Goal: Task Accomplishment & Management: Complete application form

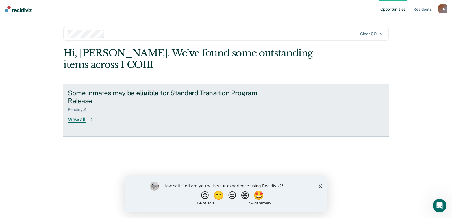
click at [75, 121] on div "View all" at bounding box center [84, 117] width 32 height 11
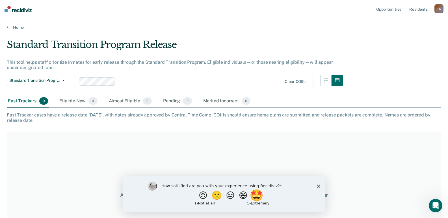
click at [260, 199] on button "🤩" at bounding box center [256, 195] width 15 height 11
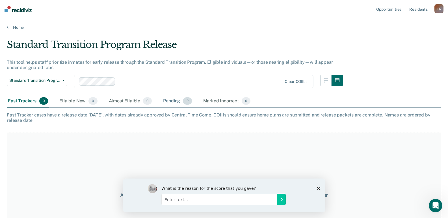
click at [171, 101] on div "Pending 2" at bounding box center [177, 101] width 31 height 12
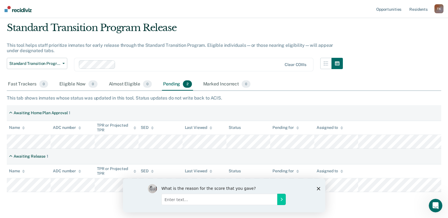
scroll to position [32, 0]
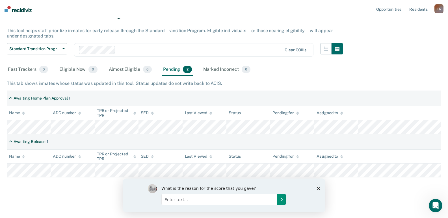
click at [279, 201] on icon "Submit your response" at bounding box center [281, 199] width 5 height 5
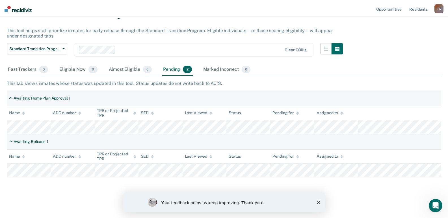
click at [318, 203] on polygon "Close survey" at bounding box center [317, 202] width 3 height 3
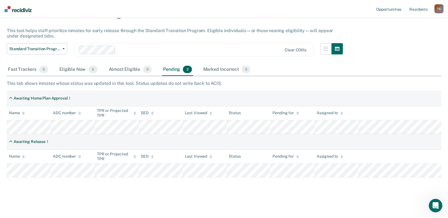
click at [346, 199] on main "Standard Transition Program Release This tool helps staff prioritize inmates fo…" at bounding box center [224, 107] width 448 height 218
click at [291, 201] on main "Standard Transition Program Release This tool helps staff prioritize inmates fo…" at bounding box center [224, 107] width 448 height 218
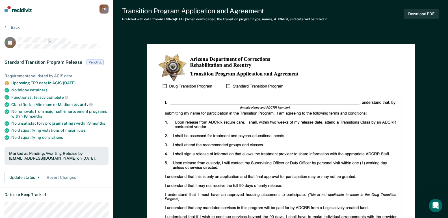
click at [128, 6] on div "Transition Program Application and Agreement Prefilled with data from ADCRR on …" at bounding box center [280, 14] width 335 height 28
click at [62, 23] on section "Back JR Standard Transition Program Release Pending Requirements validated by A…" at bounding box center [56, 197] width 113 height 358
click at [5, 28] on icon at bounding box center [6, 27] width 2 height 5
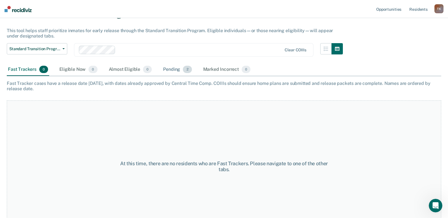
click at [173, 71] on div "Pending 2" at bounding box center [177, 70] width 31 height 12
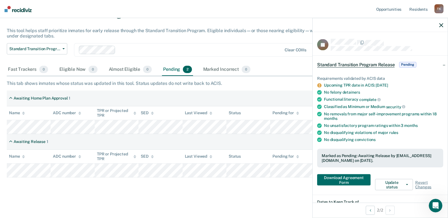
click at [407, 64] on span "Pending" at bounding box center [407, 65] width 17 height 6
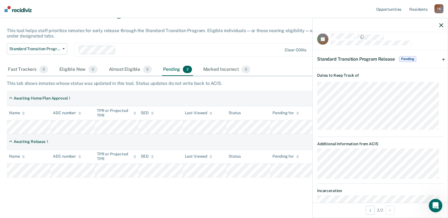
scroll to position [0, 0]
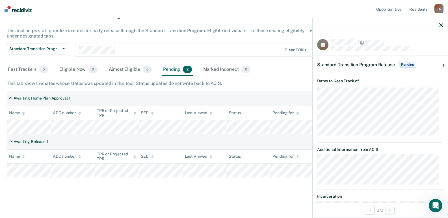
click at [441, 64] on div "Standard Transition Program Release Pending" at bounding box center [380, 65] width 135 height 18
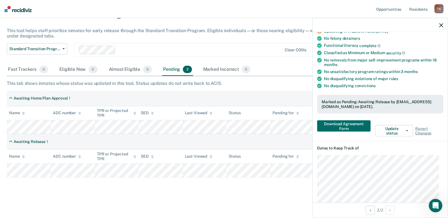
scroll to position [57, 0]
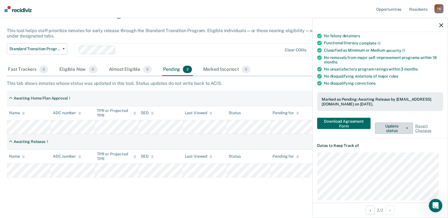
click at [406, 128] on button "Update status" at bounding box center [394, 128] width 38 height 11
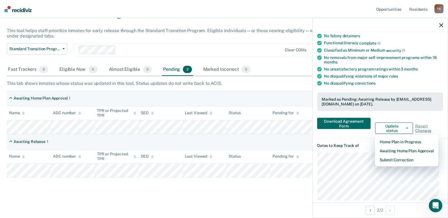
click at [408, 113] on div "Requirements validated by ACIS data Upcoming TPR date in ACIS: [DATE] No felony…" at bounding box center [380, 74] width 135 height 128
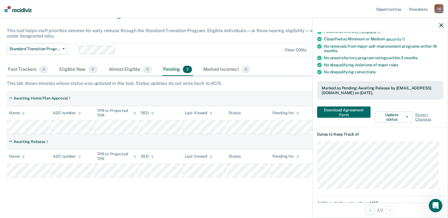
scroll to position [38, 0]
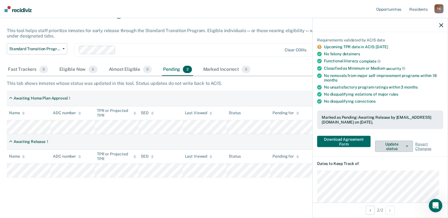
click at [395, 148] on button "Update status" at bounding box center [394, 146] width 38 height 11
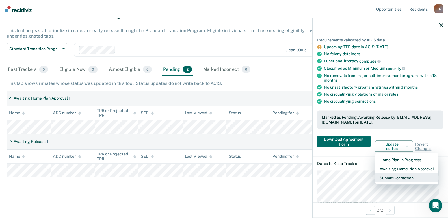
click at [398, 176] on button "Submit Correction" at bounding box center [406, 178] width 63 height 9
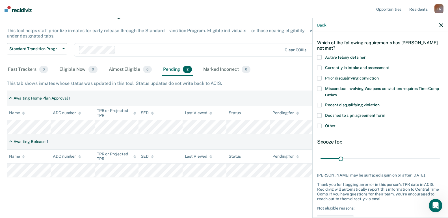
scroll to position [10, 0]
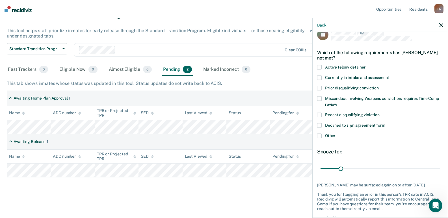
click at [318, 137] on span at bounding box center [319, 136] width 5 height 5
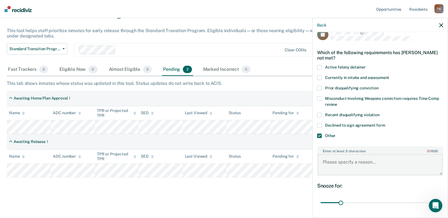
click at [340, 164] on textarea "Enter at least 3 characters 0 / 1600" at bounding box center [380, 165] width 125 height 21
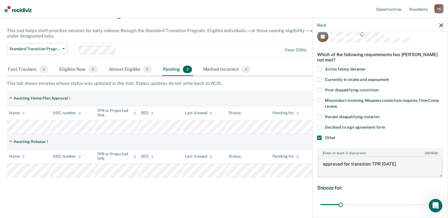
scroll to position [0, 0]
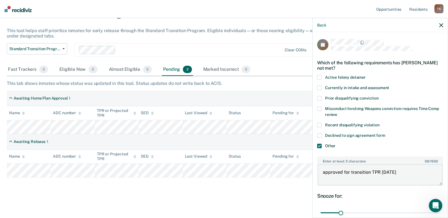
type textarea "approved for transition TPR [DATE]"
click at [441, 24] on icon "button" at bounding box center [441, 25] width 4 height 4
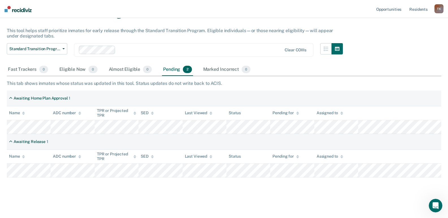
click at [353, 77] on div "Standard Transition Program Release This tool helps staff prioritize inmates fo…" at bounding box center [224, 91] width 434 height 169
click at [260, 192] on div "Standard Transition Program Release This tool helps staff prioritize inmates fo…" at bounding box center [224, 100] width 434 height 187
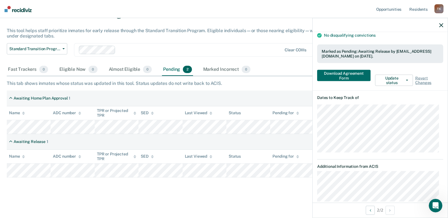
scroll to position [141, 0]
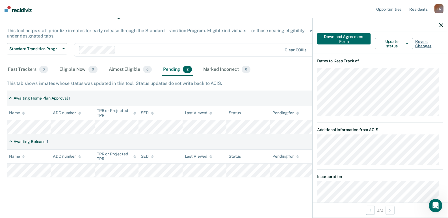
click at [422, 41] on span "Revert Changes" at bounding box center [429, 44] width 28 height 10
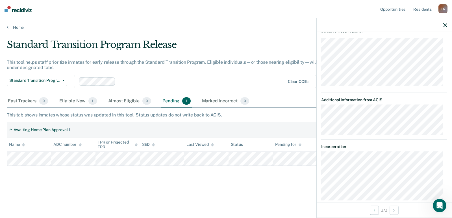
scroll to position [114, 0]
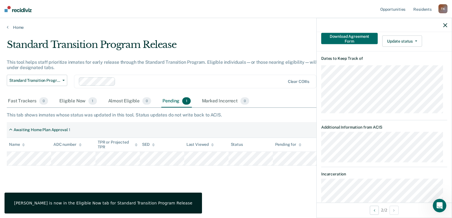
click at [220, 204] on main "Standard Transition Program Release This tool helps staff prioritize inmates fo…" at bounding box center [226, 123] width 452 height 187
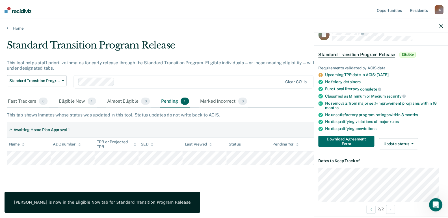
scroll to position [1, 0]
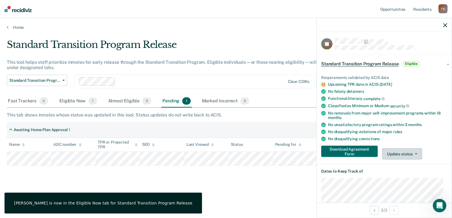
click at [413, 154] on button "Update status" at bounding box center [402, 154] width 40 height 11
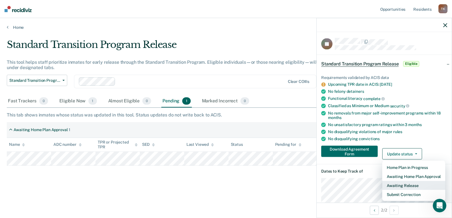
drag, startPoint x: 408, startPoint y: 187, endPoint x: 412, endPoint y: 187, distance: 3.7
click at [408, 187] on button "Awaiting Release" at bounding box center [413, 185] width 63 height 9
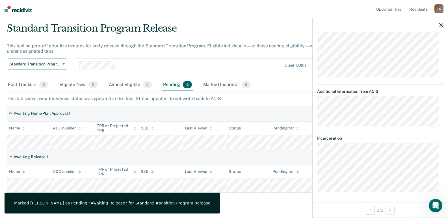
scroll to position [32, 0]
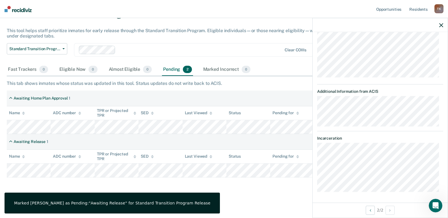
click at [440, 25] on icon "button" at bounding box center [441, 25] width 4 height 4
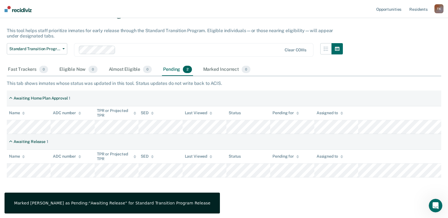
click at [362, 75] on div "Fast Trackers 0 Eligible Now 0 Almost Eligible 0 Pending 2 Marked Incorrect 0" at bounding box center [224, 70] width 434 height 13
click at [28, 71] on div "Fast Trackers 0" at bounding box center [28, 70] width 42 height 12
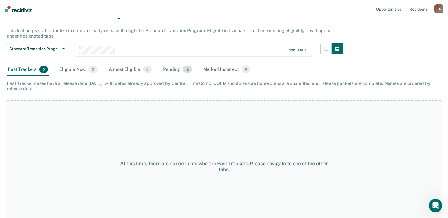
drag, startPoint x: 163, startPoint y: 68, endPoint x: 172, endPoint y: 75, distance: 11.4
click at [164, 68] on div "Pending 2" at bounding box center [177, 70] width 31 height 12
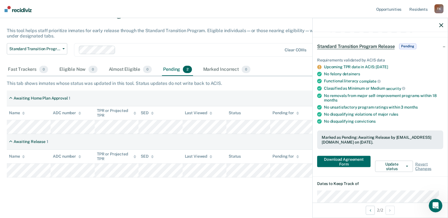
scroll to position [28, 0]
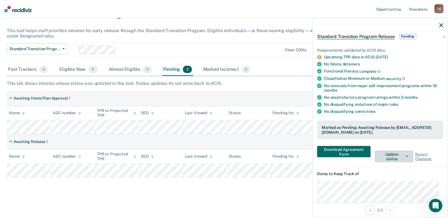
click at [407, 155] on button "Update status" at bounding box center [394, 156] width 38 height 11
click at [433, 142] on div "Requirements validated by ACIS data Upcoming TPR date in ACIS: [DATE] No felony…" at bounding box center [380, 103] width 135 height 128
click at [421, 158] on span "Revert Changes" at bounding box center [429, 157] width 28 height 10
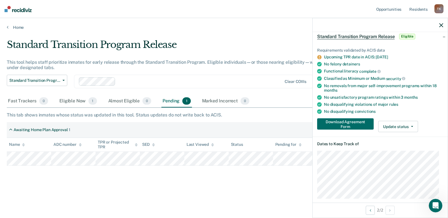
scroll to position [0, 0]
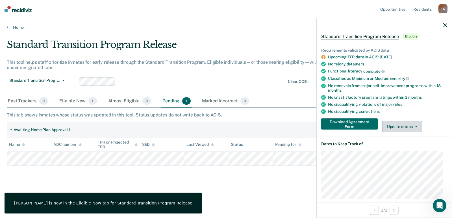
click at [408, 129] on button "Update status" at bounding box center [402, 126] width 40 height 11
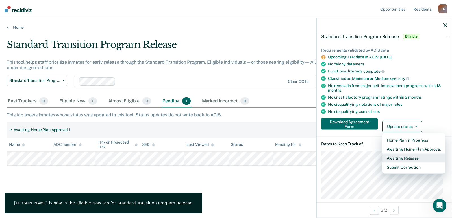
click at [408, 159] on button "Awaiting Release" at bounding box center [413, 158] width 63 height 9
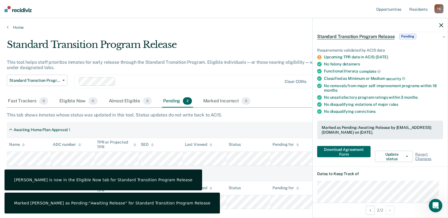
click at [430, 112] on div "No disqualifying convictions" at bounding box center [383, 111] width 119 height 5
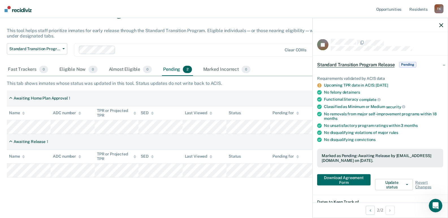
click at [422, 64] on div "Standard Transition Program Release Pending" at bounding box center [380, 65] width 135 height 18
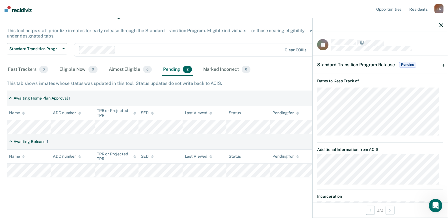
click at [419, 64] on div "Standard Transition Program Release Pending" at bounding box center [380, 65] width 135 height 18
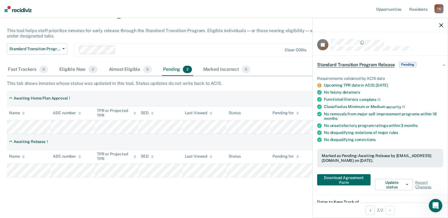
click at [440, 26] on icon "button" at bounding box center [441, 25] width 4 height 4
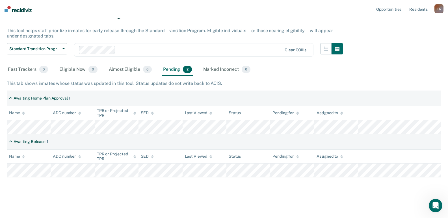
click at [274, 76] on div "Fast Trackers 0 Eligible Now 0 Almost Eligible 0 Pending 2 Marked Incorrect 0" at bounding box center [224, 70] width 434 height 13
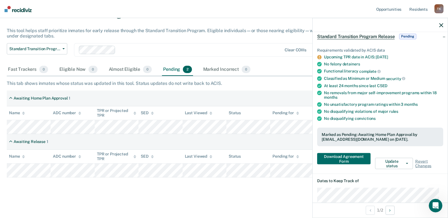
scroll to position [57, 0]
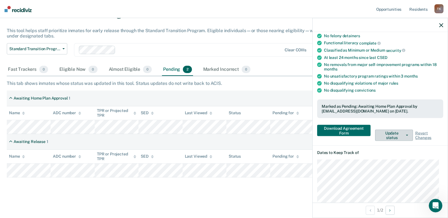
click at [405, 138] on button "Update status" at bounding box center [394, 135] width 38 height 11
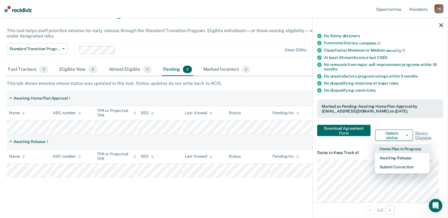
click at [403, 148] on button "Home Plan in Progress" at bounding box center [402, 149] width 55 height 9
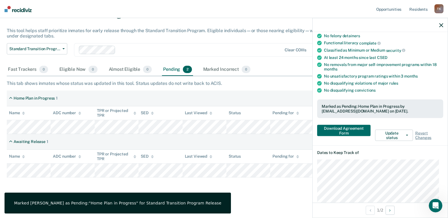
click at [441, 27] on icon "button" at bounding box center [441, 25] width 4 height 4
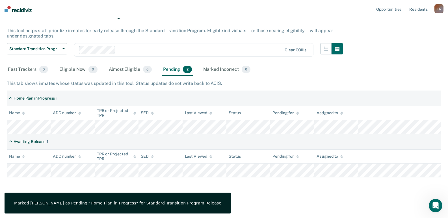
click at [344, 73] on div "Fast Trackers 0 Eligible Now 0 Almost Eligible 0 Pending 2 Marked Incorrect 0" at bounding box center [224, 70] width 434 height 13
